Goal: Transaction & Acquisition: Purchase product/service

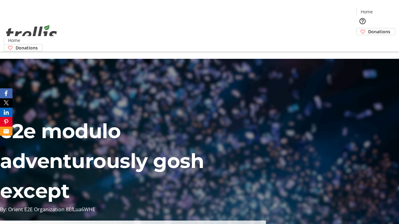
click at [368, 28] on span "Donations" at bounding box center [379, 31] width 22 height 7
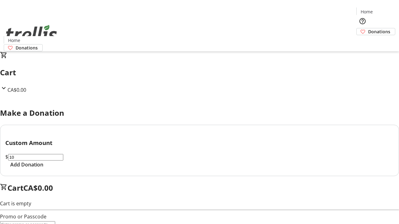
click at [43, 169] on span "Add Donation" at bounding box center [26, 164] width 33 height 7
